Goal: Task Accomplishment & Management: Complete application form

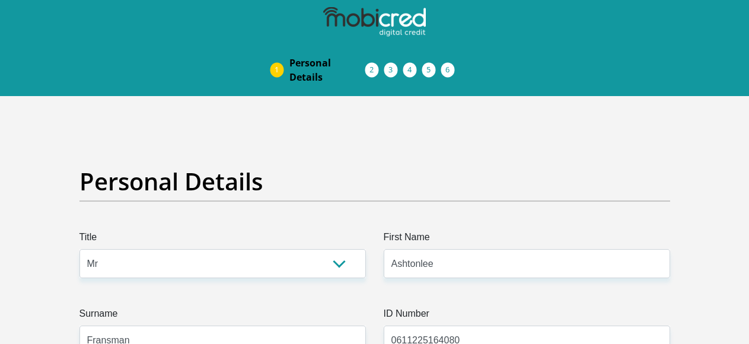
select select "Mr"
select select "2"
select select "ZAF"
select select "eng"
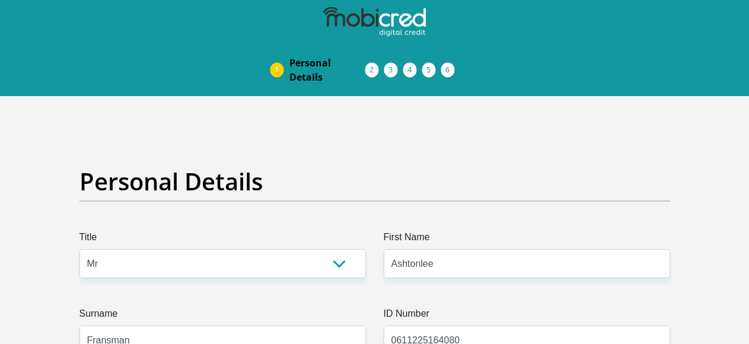
select select "2"
select select "Western Cape"
select select "5"
select select "Rented"
select select "53"
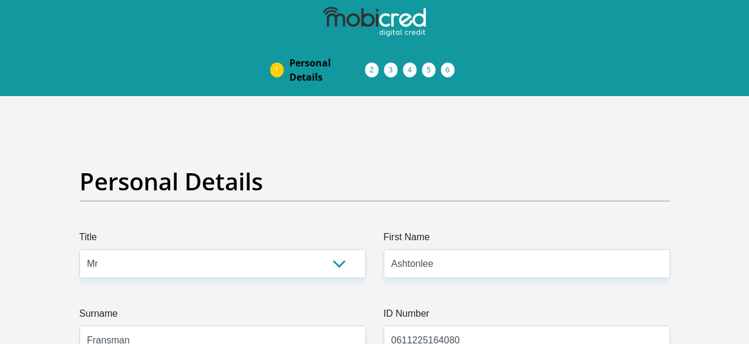
select select "Unknown/Other"
select select "6"
select select "1"
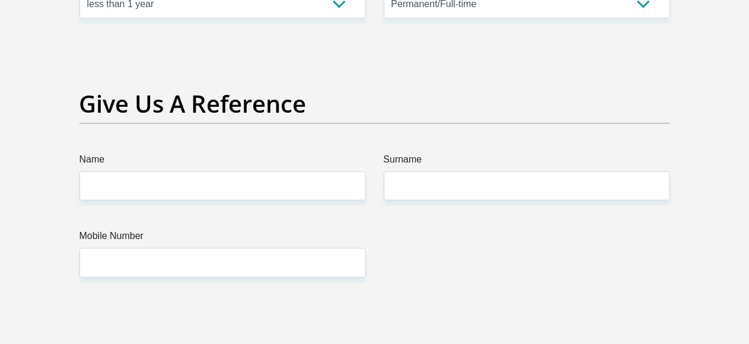
scroll to position [2433, 0]
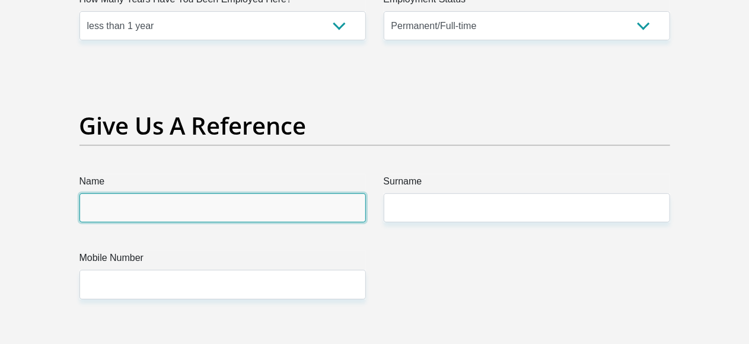
click at [160, 193] on input "Name" at bounding box center [223, 207] width 287 height 29
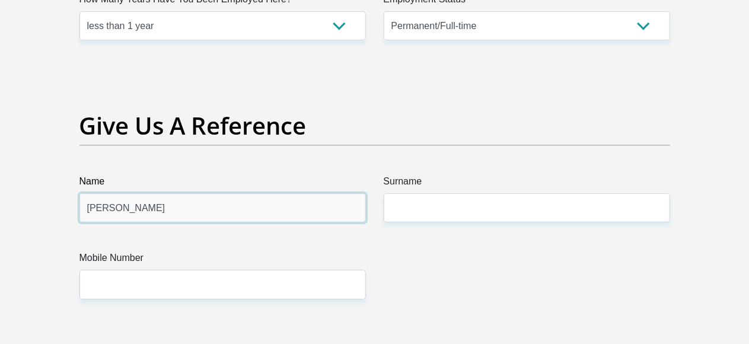
type input "[PERSON_NAME]"
click at [571, 174] on div "Surname" at bounding box center [527, 198] width 287 height 48
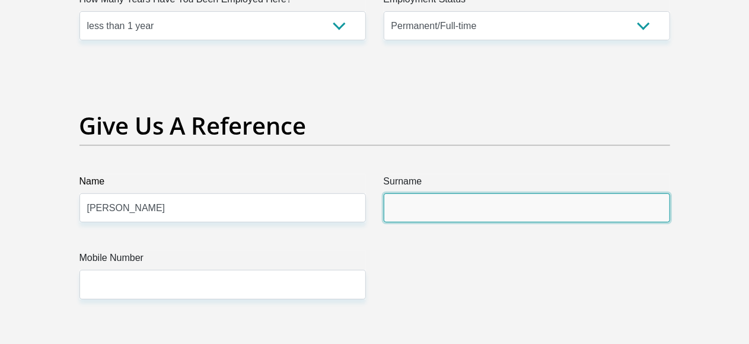
drag, startPoint x: 571, startPoint y: 151, endPoint x: 576, endPoint y: 167, distance: 16.6
click at [575, 193] on input "Surname" at bounding box center [527, 207] width 287 height 29
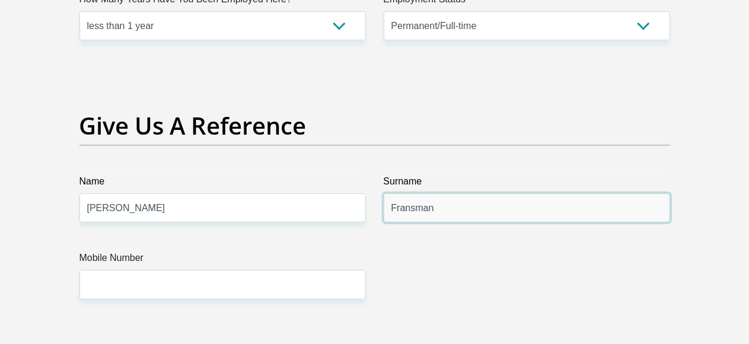
type input "Fransman"
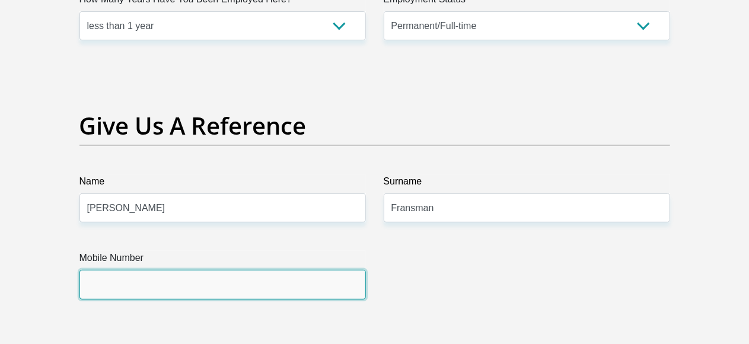
click at [99, 270] on input "Mobile Number" at bounding box center [223, 284] width 287 height 29
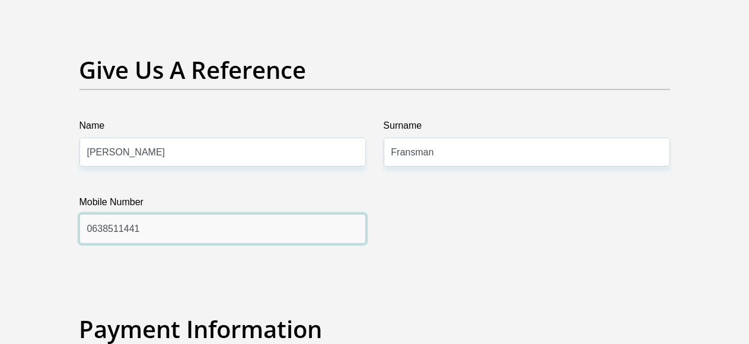
scroll to position [2552, 0]
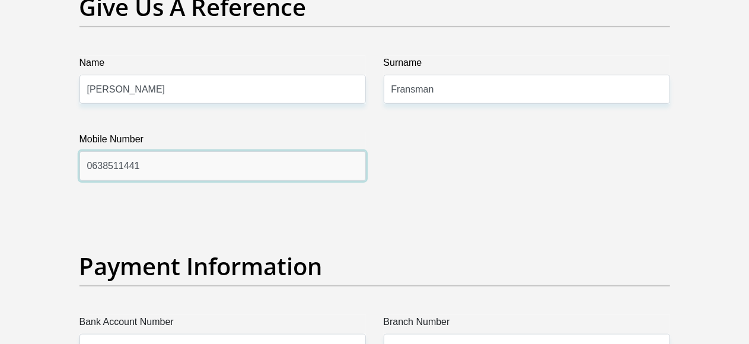
type input "0638511441"
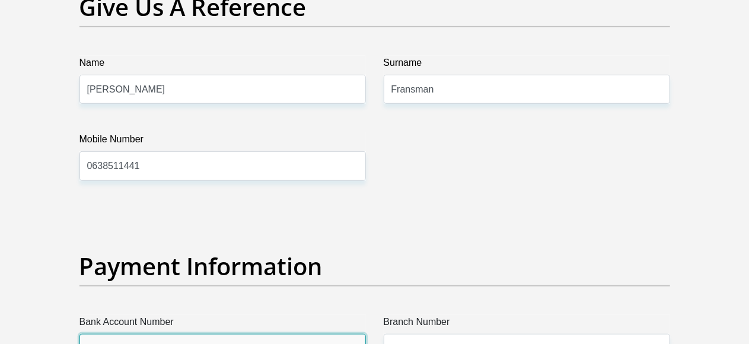
click at [159, 334] on input "Bank Account Number" at bounding box center [223, 348] width 287 height 29
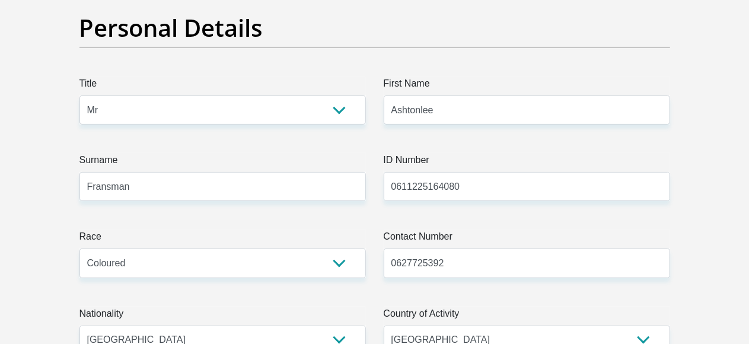
scroll to position [0, 0]
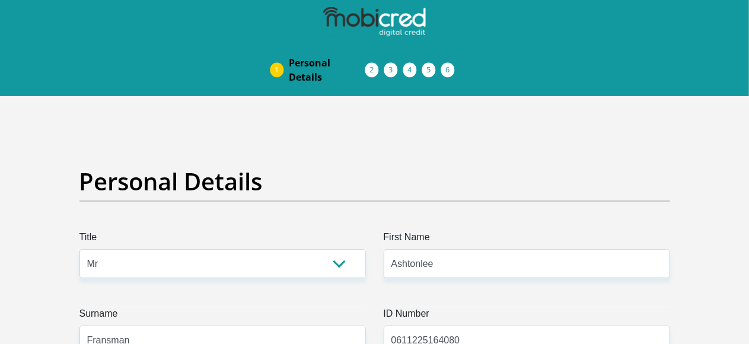
type input "52849733"
